Goal: Find contact information: Find contact information

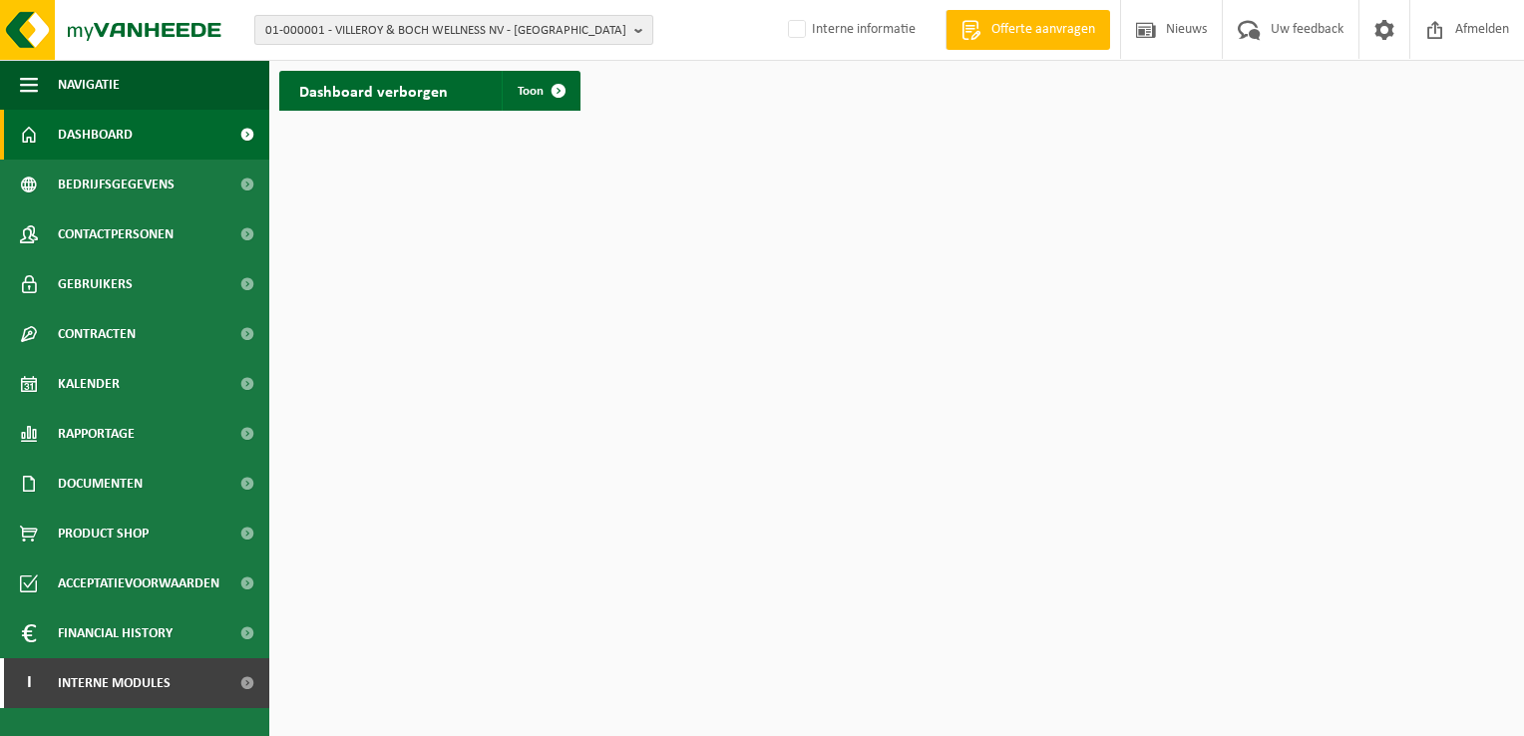
click at [638, 34] on b "button" at bounding box center [643, 30] width 18 height 28
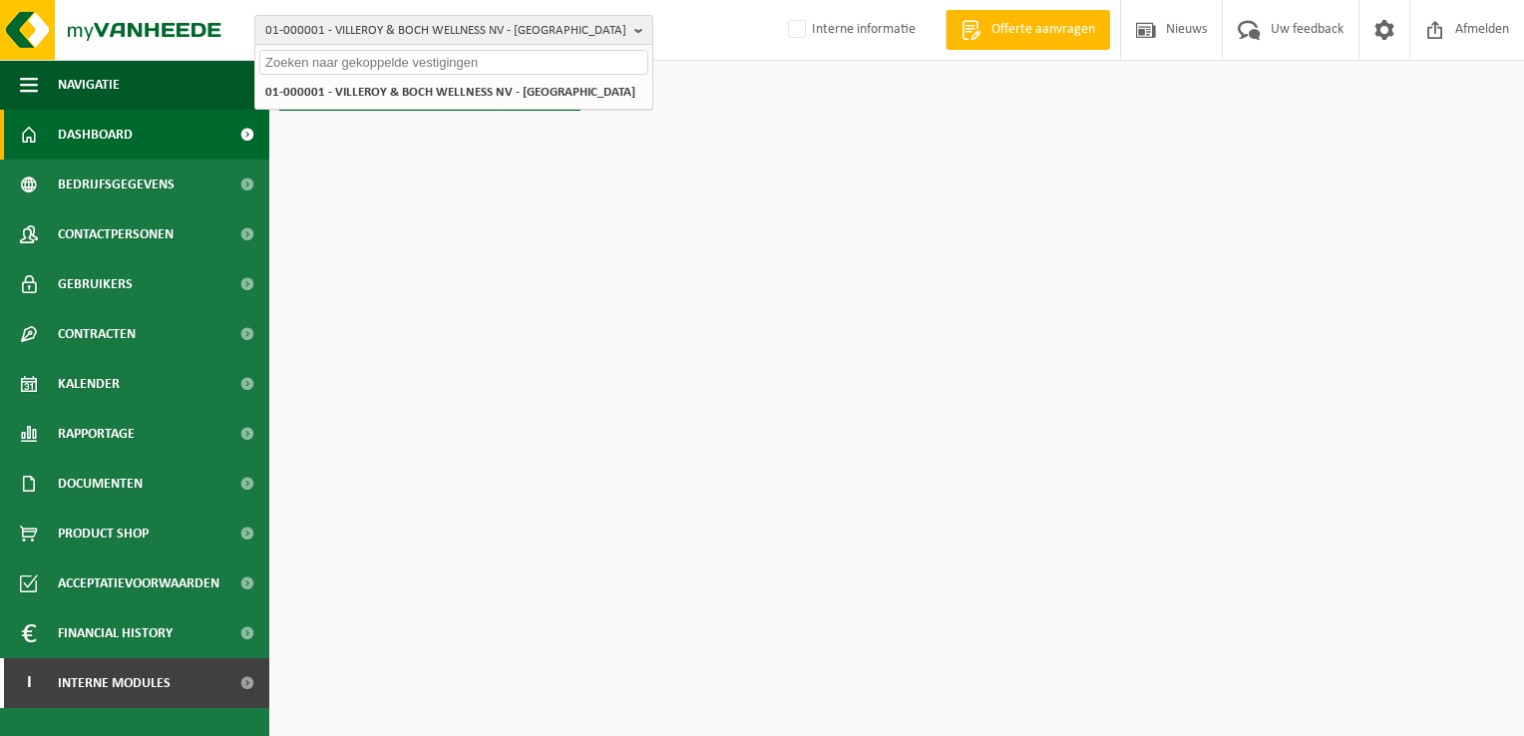
click at [478, 66] on input "text" at bounding box center [453, 62] width 389 height 25
paste input "10-950401"
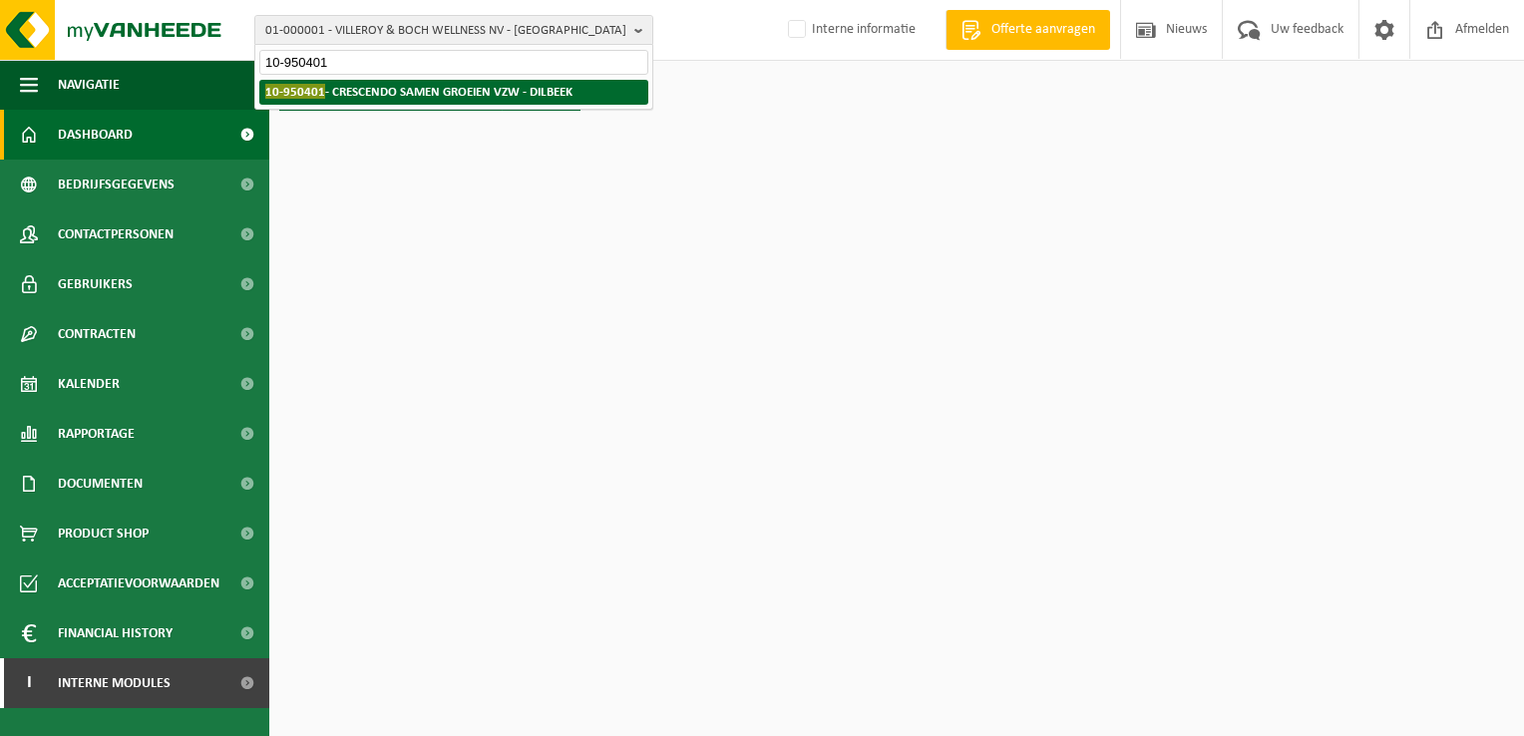
type input "10-950401"
click at [449, 90] on strong "10-950401 - CRESCENDO SAMEN GROEIEN VZW - [GEOGRAPHIC_DATA]" at bounding box center [418, 91] width 307 height 15
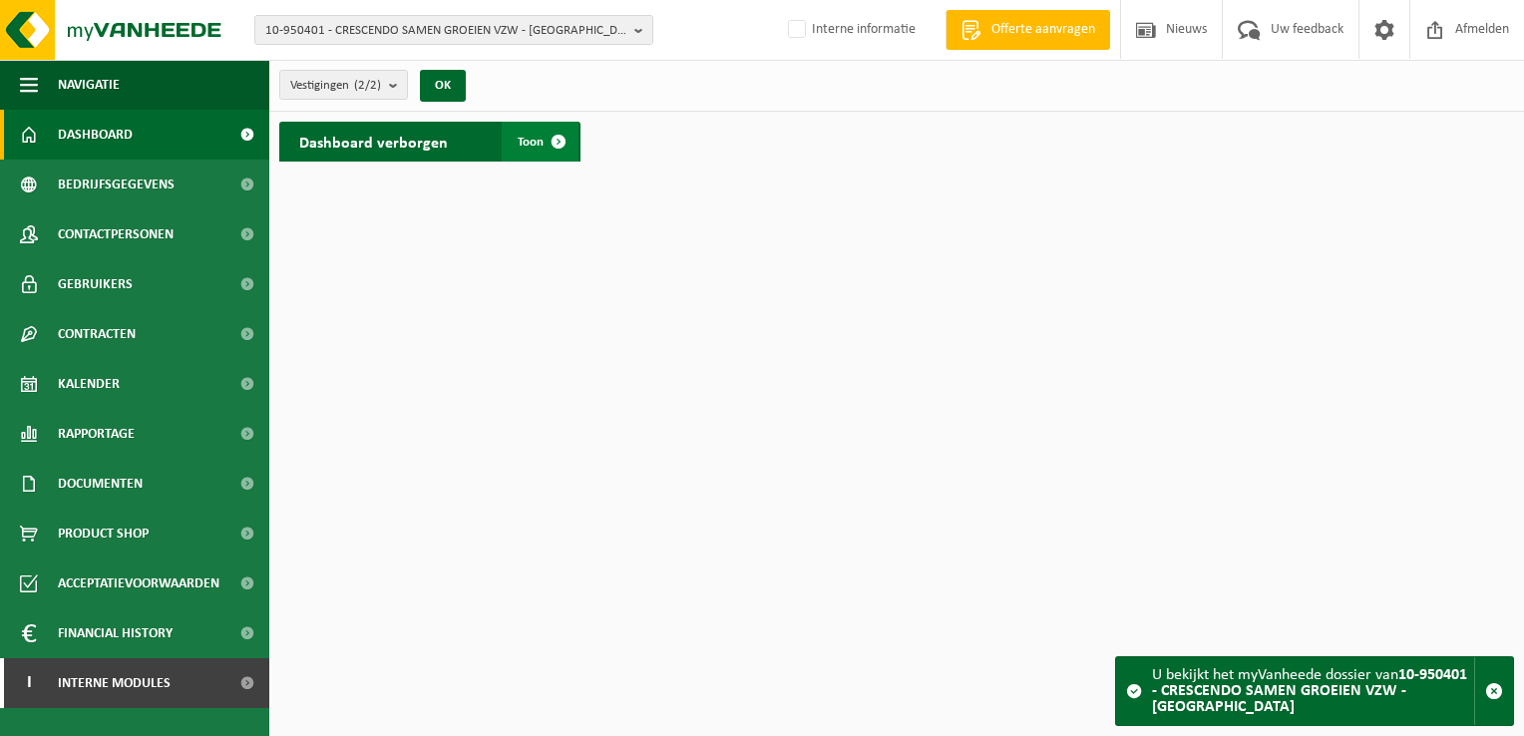
click at [563, 138] on span at bounding box center [558, 142] width 40 height 40
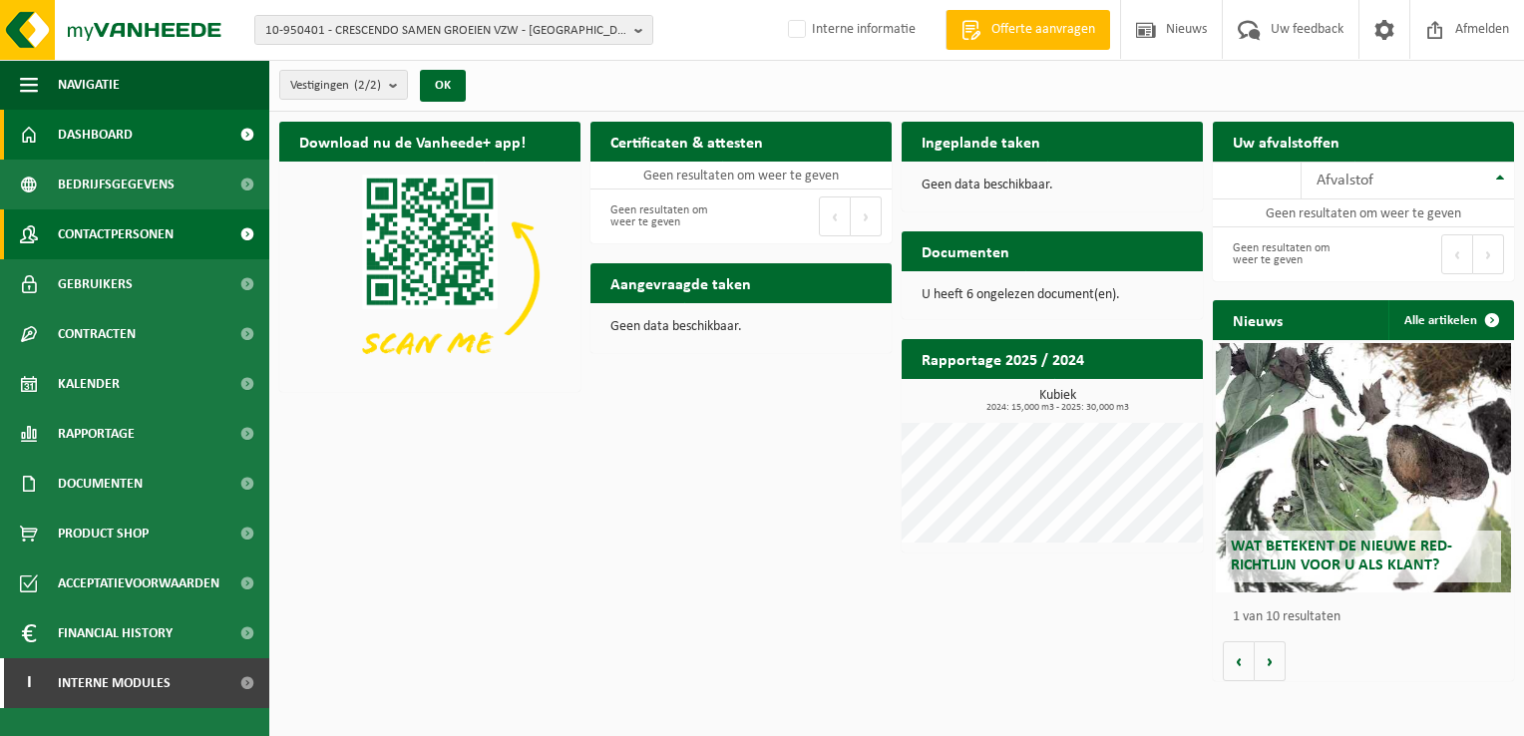
click at [150, 233] on span "Contactpersonen" at bounding box center [116, 234] width 116 height 50
